Goal: Task Accomplishment & Management: Complete application form

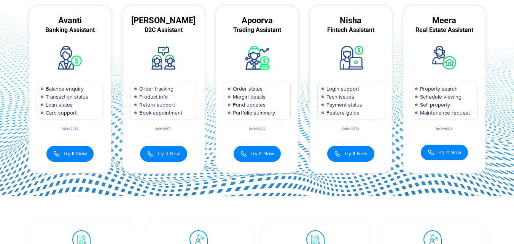
scroll to position [114, 0]
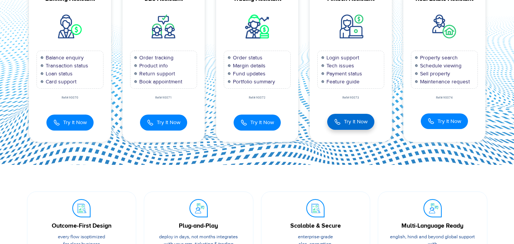
click at [350, 122] on span "Try It Now" at bounding box center [356, 122] width 24 height 8
click at [347, 121] on span "Try It Now" at bounding box center [356, 122] width 24 height 8
click at [333, 120] on button "Try It Now" at bounding box center [350, 122] width 47 height 16
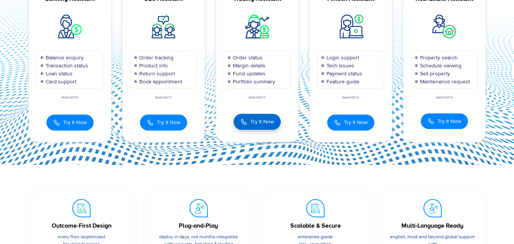
click at [263, 120] on span "Try It Now" at bounding box center [263, 122] width 24 height 8
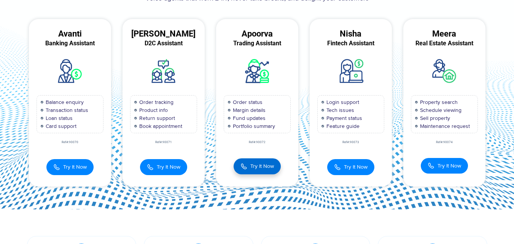
scroll to position [0, 0]
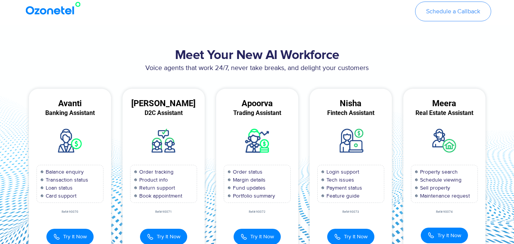
click at [442, 13] on span "Schedule a Callback" at bounding box center [454, 11] width 54 height 6
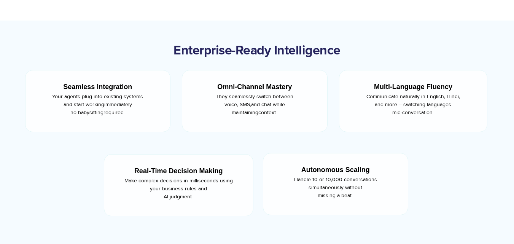
scroll to position [300, 0]
